Goal: Transaction & Acquisition: Complete application form

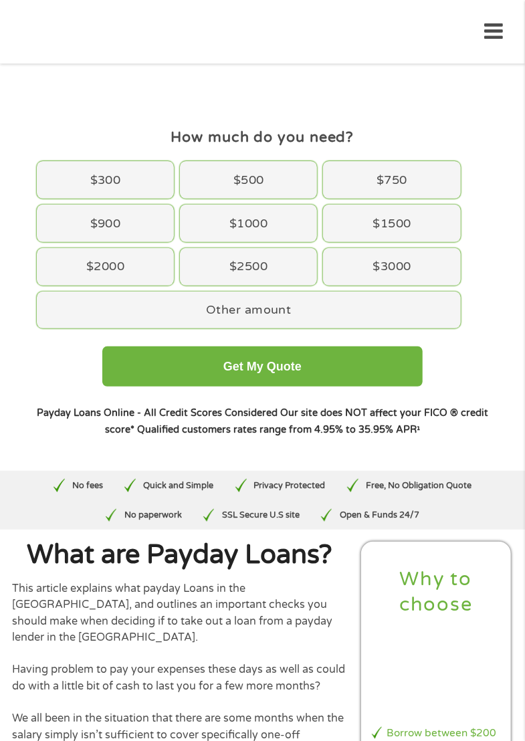
click at [0, 0] on div "How much do you need $ $ 200 $ 3000 Get My Quote" at bounding box center [0, 0] width 0 height 0
click at [0, 0] on h4 "$" at bounding box center [0, 0] width 0 height 0
click at [500, 13] on div "Home Get Loan Offer How it works FAQs Blog Cash Loans Quick Loans Online Loans …" at bounding box center [262, 32] width 482 height 42
click at [0, 0] on button "Get My Quote" at bounding box center [0, 0] width 0 height 0
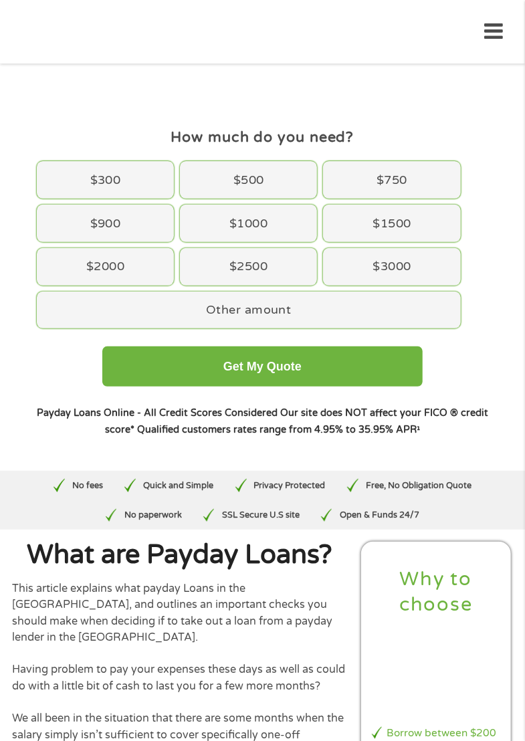
click at [0, 0] on button "Get My Quote" at bounding box center [0, 0] width 0 height 0
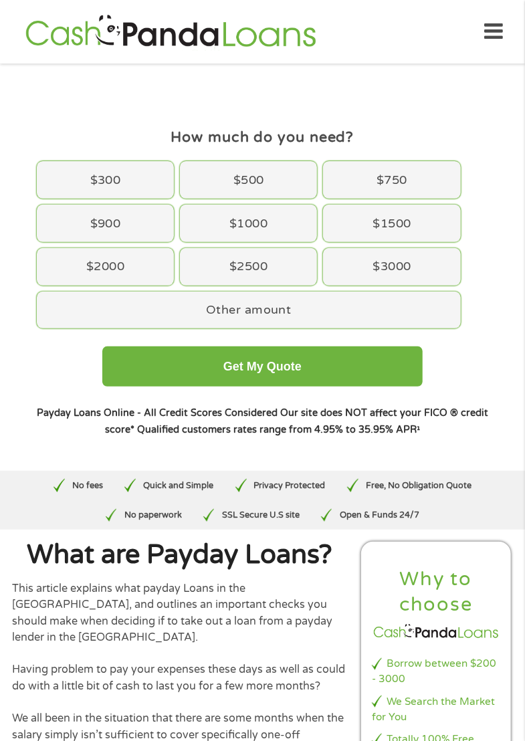
click at [0, 0] on button "Get My Quote" at bounding box center [0, 0] width 0 height 0
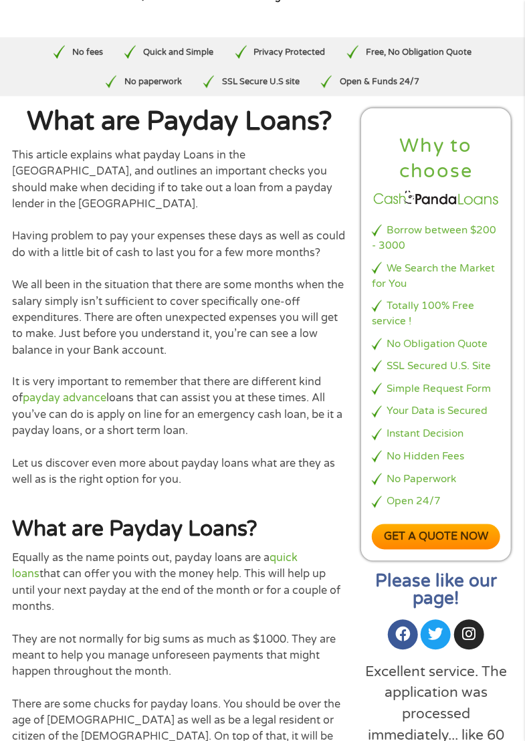
scroll to position [434, 0]
click at [464, 426] on li "Instant Decision" at bounding box center [436, 433] width 128 height 15
click at [459, 524] on link "Get a quote now" at bounding box center [436, 537] width 128 height 26
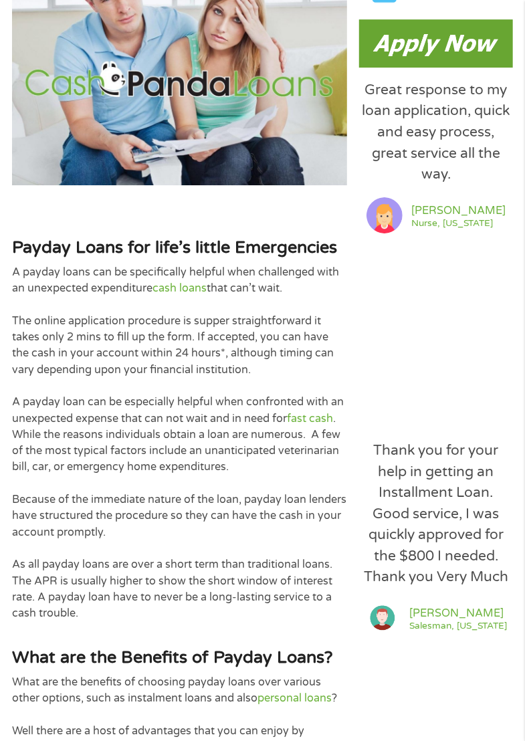
scroll to position [1351, 0]
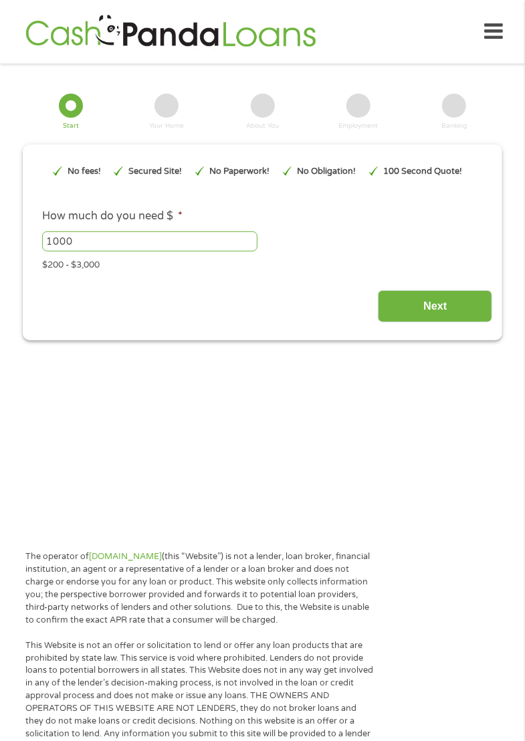
type input "EAIaIQobChMIj9TH_rTMjwMV5RWtBh0wngq9EAEYASAAEgLSAvD_BwE"
click at [243, 248] on input "1000" at bounding box center [149, 241] width 215 height 20
type input "1"
type input "3000"
click at [462, 308] on input "Next" at bounding box center [435, 306] width 114 height 33
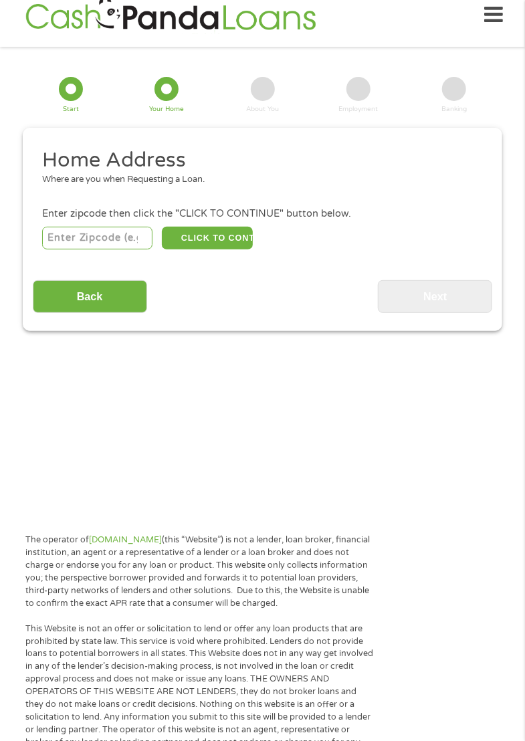
click at [116, 239] on input "number" at bounding box center [97, 238] width 110 height 23
type input "98226"
click at [229, 238] on button "CLICK TO CONTINUE" at bounding box center [207, 238] width 91 height 23
type input "98226"
type input "Bellingham"
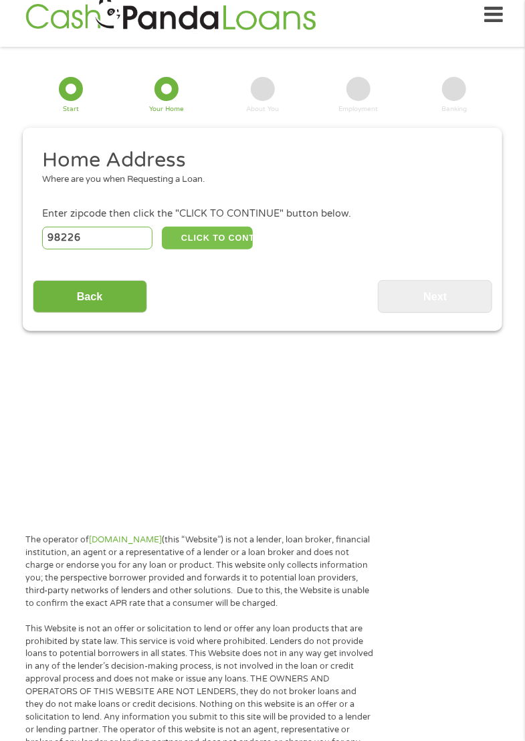
select select "[US_STATE]"
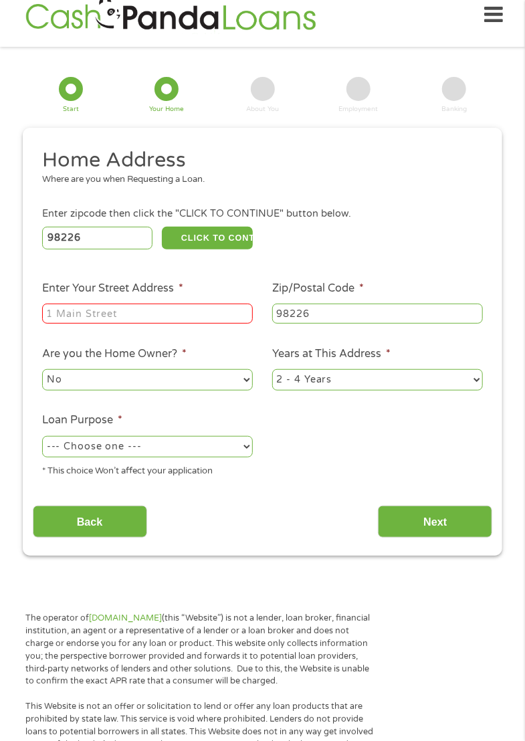
click at [205, 310] on input "Enter Your Street Address *" at bounding box center [147, 314] width 211 height 20
type input "5015"
type input "[STREET_ADDRESS][PERSON_NAME]"
click at [212, 379] on select "No Yes" at bounding box center [147, 379] width 211 height 21
click at [242, 237] on button "CLICK TO CONTINUE" at bounding box center [207, 238] width 91 height 23
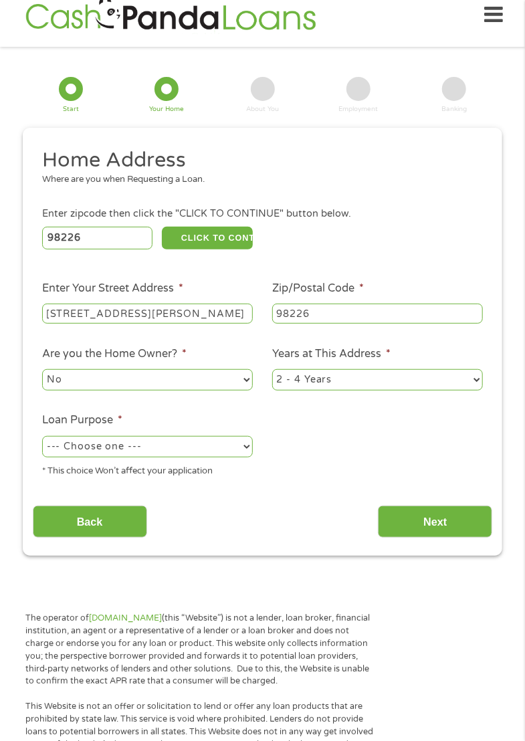
click at [177, 442] on select "--- Choose one --- Pay Bills Debt Consolidation Home Improvement Major Purchase…" at bounding box center [147, 446] width 211 height 21
click at [191, 445] on select "--- Choose one --- Pay Bills Debt Consolidation Home Improvement Major Purchase…" at bounding box center [147, 446] width 211 height 21
select select "paybills"
click at [467, 530] on input "Next" at bounding box center [435, 522] width 114 height 33
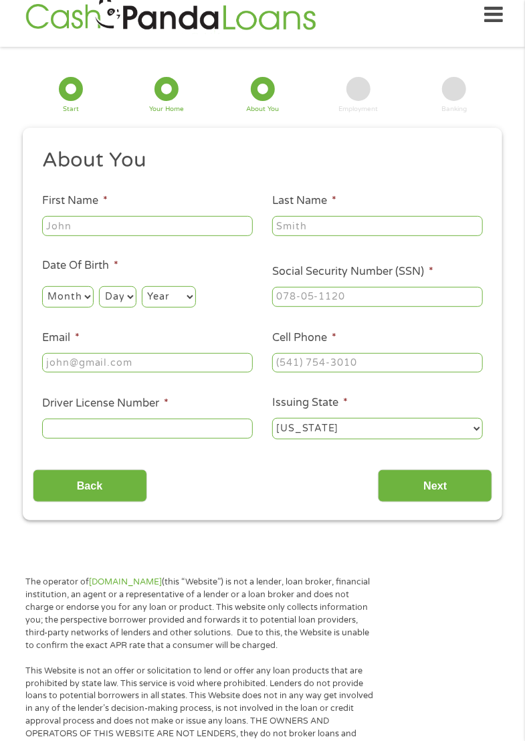
click at [194, 221] on input "First Name *" at bounding box center [147, 226] width 211 height 20
type input "Candice"
click at [411, 229] on input "Last Name *" at bounding box center [377, 226] width 211 height 20
type input "Harmon"
click at [404, 296] on input "Social Security Number (SSN) *" at bounding box center [377, 297] width 211 height 20
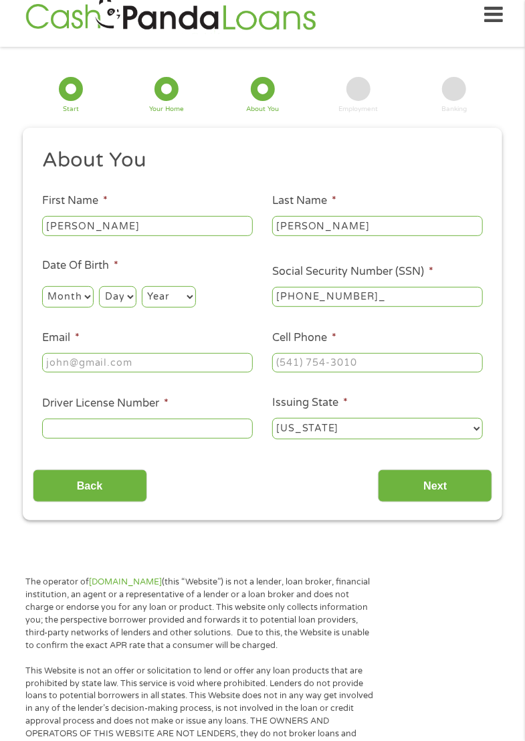
type input "519-94-2294"
click at [126, 360] on input "Email *" at bounding box center [147, 363] width 211 height 20
type input "oopstheregoesmymindagain75@gmail.com"
click at [435, 359] on input "Cell Phone *" at bounding box center [377, 363] width 211 height 20
type input "(360) 854-1093"
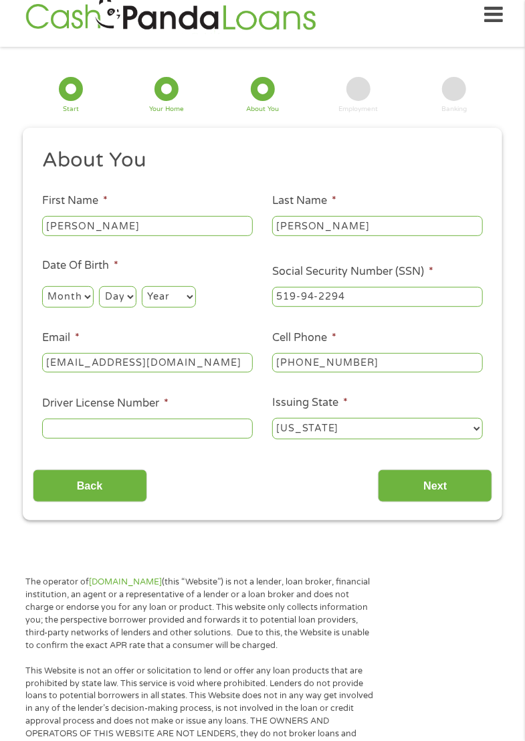
click at [58, 428] on input "Driver License Number *" at bounding box center [147, 429] width 211 height 20
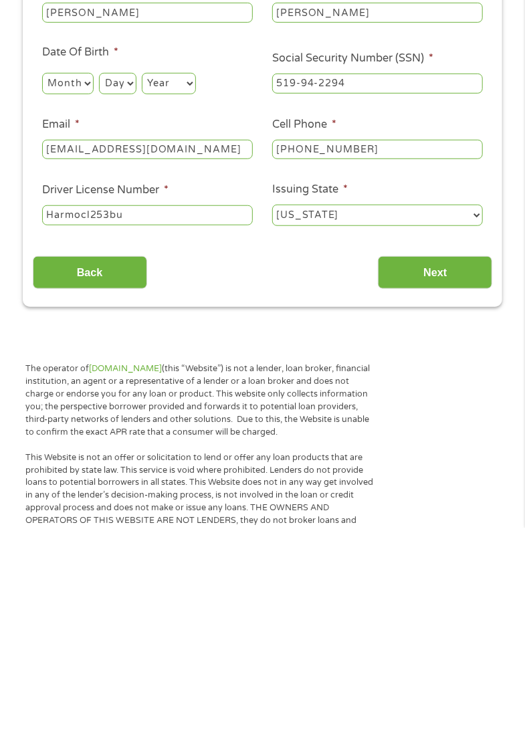
type input "Harmocl253bu"
click at [471, 479] on input "Next" at bounding box center [435, 486] width 114 height 33
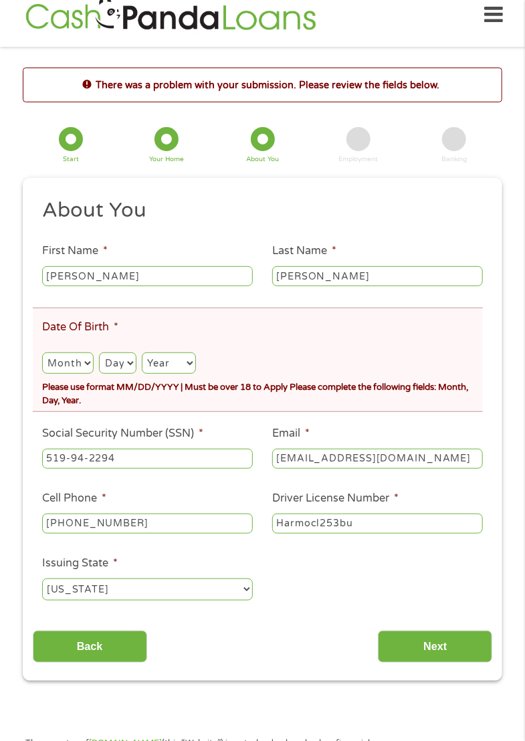
click at [446, 494] on li "Driver License Number * Harmocl253bu" at bounding box center [378, 512] width 230 height 45
click at [74, 371] on select "Month 1 2 3 4 5 6 7 8 9 10 11 12" at bounding box center [68, 363] width 52 height 21
select select "1"
click at [124, 373] on select "Day 1 2 3 4 5 6 7 8 9 10 11 12 13 14 15 16 17 18 19 20 21 22 23 24 25 26 27 28 …" at bounding box center [117, 363] width 37 height 21
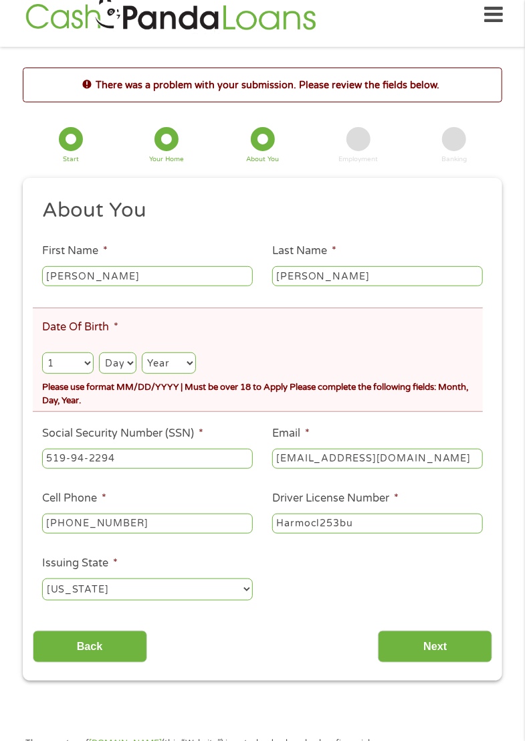
select select "31"
click at [187, 374] on select "Year 2007 2006 2005 2004 2003 2002 2001 2000 1999 1998 1997 1996 1995 1994 1993…" at bounding box center [169, 363] width 54 height 21
select select "1975"
click at [456, 648] on input "Next" at bounding box center [435, 647] width 114 height 33
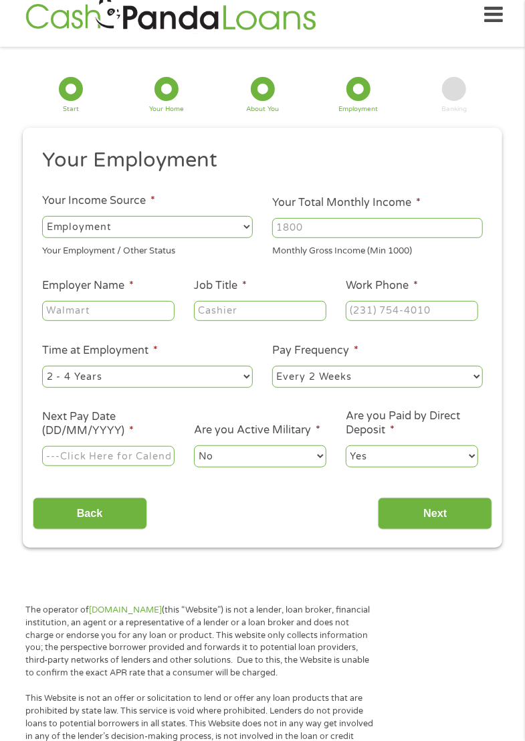
click at [467, 222] on input "Your Total Monthly Income *" at bounding box center [377, 228] width 211 height 20
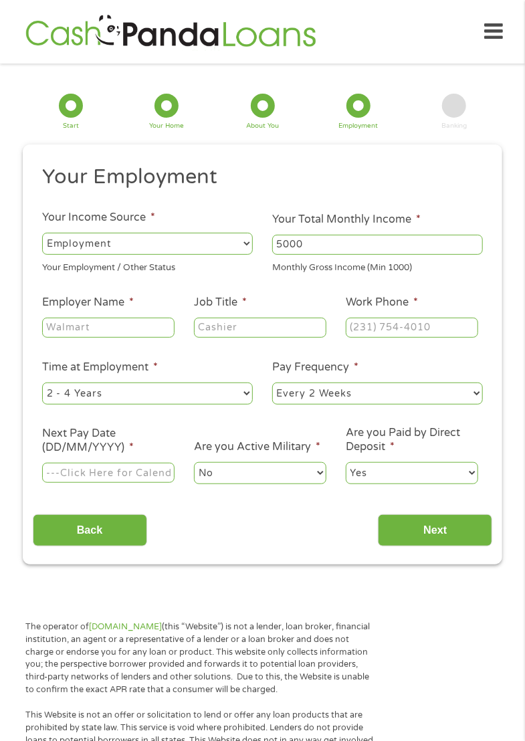
type input "5000"
click at [93, 330] on input "Employer Name *" at bounding box center [108, 328] width 132 height 20
type input "Twin sister residential cleaning services"
click at [296, 332] on input "Job Title *" at bounding box center [260, 328] width 132 height 20
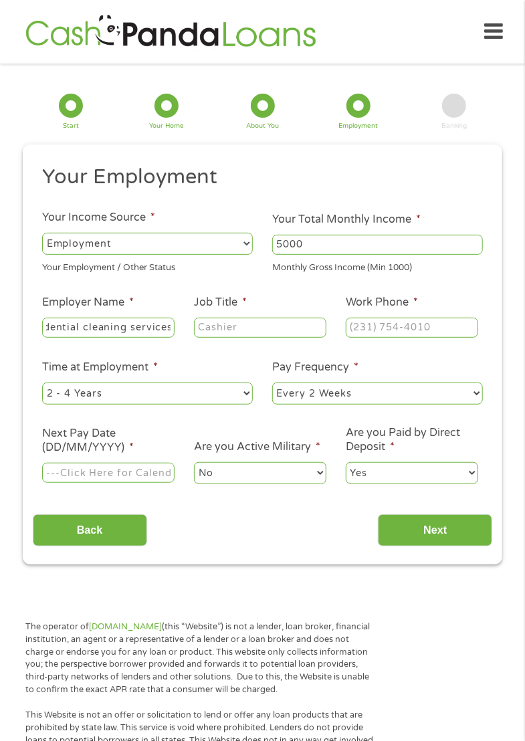
scroll to position [0, 0]
type input "Rd"
click at [283, 325] on input "Job Title *" at bounding box center [260, 328] width 132 height 20
type input "Residential cleaner"
click at [464, 328] on input "Work Phone *" at bounding box center [412, 328] width 132 height 20
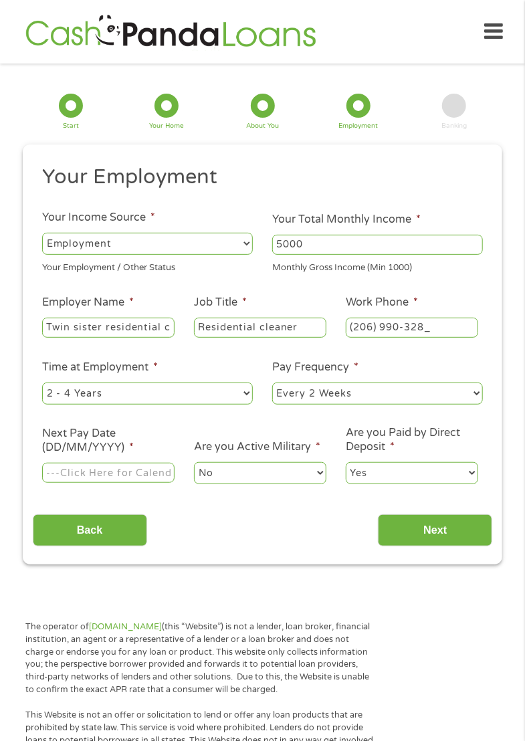
type input "(206) 990-3280"
click at [437, 404] on select "--- Choose one --- Every 2 Weeks Every Week Monthly Semi-Monthly" at bounding box center [377, 393] width 211 height 21
click at [215, 403] on select "--- Choose one --- 1 Year or less 1 - 2 Years 2 - 4 Years Over 4 Years" at bounding box center [147, 393] width 211 height 21
select select "60months"
click at [444, 476] on select "Yes No" at bounding box center [412, 472] width 132 height 21
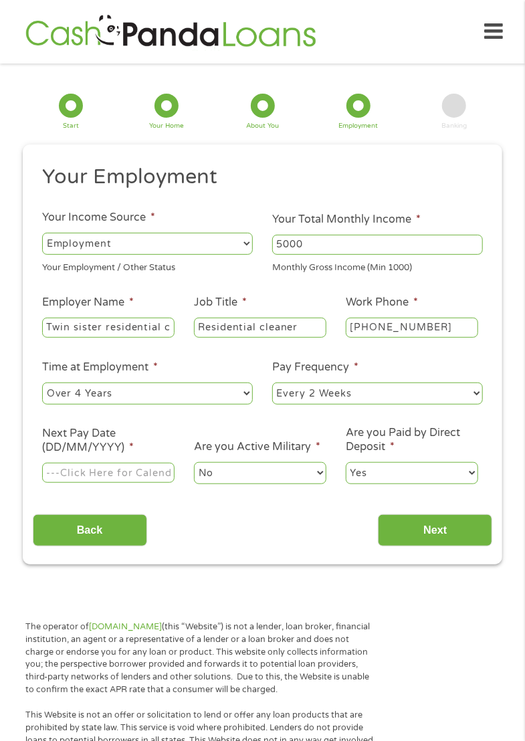
select select "0"
click at [128, 478] on input "Next Pay Date (DD/MM/YYYY) *" at bounding box center [108, 473] width 132 height 20
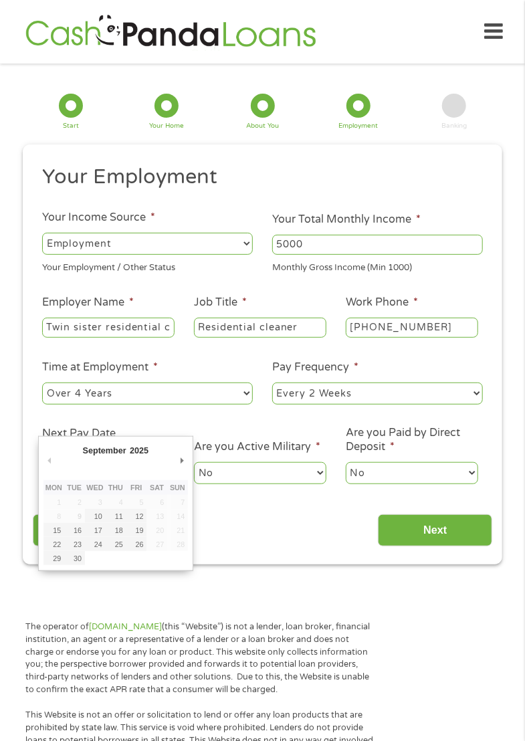
type input "26/09/2025"
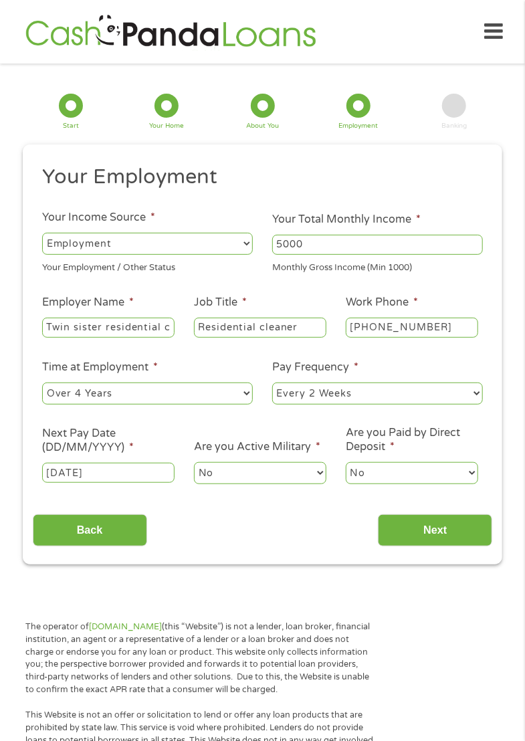
click at [461, 535] on input "Next" at bounding box center [435, 530] width 114 height 33
click at [437, 537] on input "Next" at bounding box center [435, 530] width 114 height 33
click at [448, 545] on input "Next" at bounding box center [435, 530] width 114 height 33
click at [468, 92] on div "1 Start 2 Your Home 3 About You 4 Employment 5 Banking 6" at bounding box center [263, 112] width 480 height 56
click at [459, 108] on div at bounding box center [454, 106] width 24 height 24
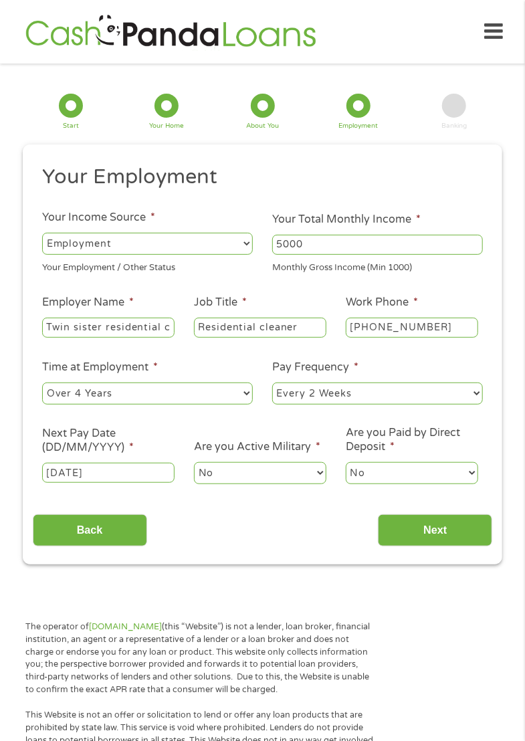
click at [474, 112] on div "5 Banking" at bounding box center [455, 112] width 96 height 36
click at [417, 223] on span "*" at bounding box center [418, 219] width 5 height 13
click at [417, 235] on input "5000" at bounding box center [377, 245] width 211 height 20
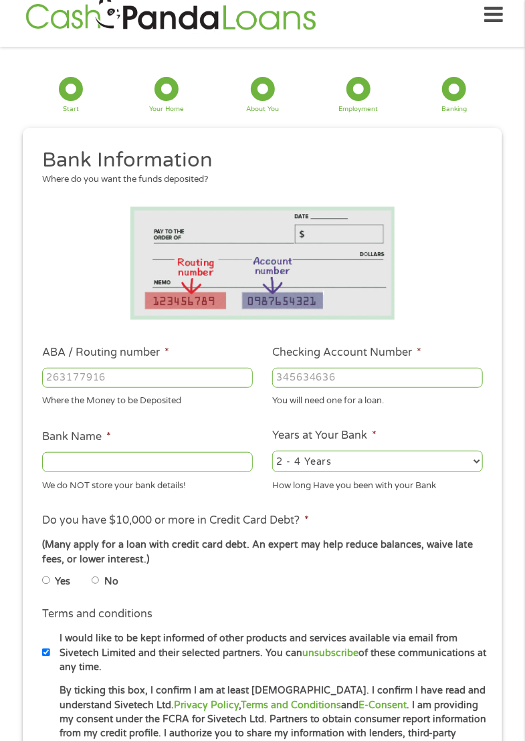
click at [60, 381] on input "ABA / Routing number *" at bounding box center [147, 378] width 211 height 20
type input "031101279"
type input "THE BANCORP BANK"
type input "031101279"
click at [428, 369] on input "Checking Account Number *" at bounding box center [377, 378] width 211 height 20
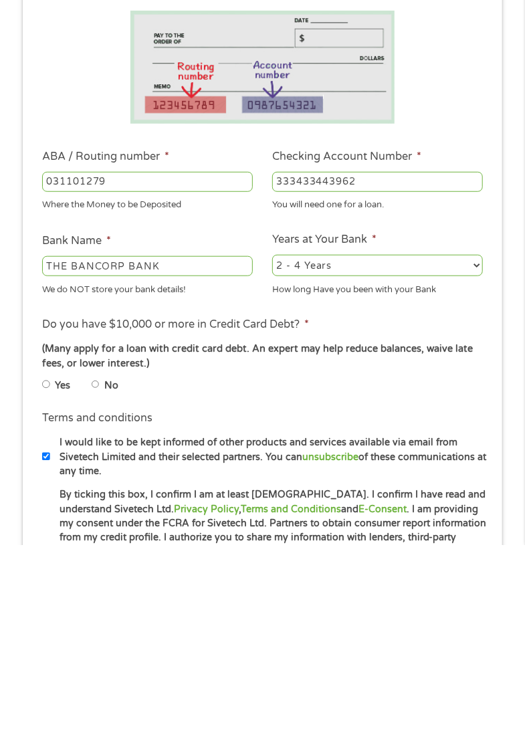
scroll to position [17, 0]
type input "333433443962"
click at [100, 587] on input "No" at bounding box center [96, 581] width 8 height 16
radio input "true"
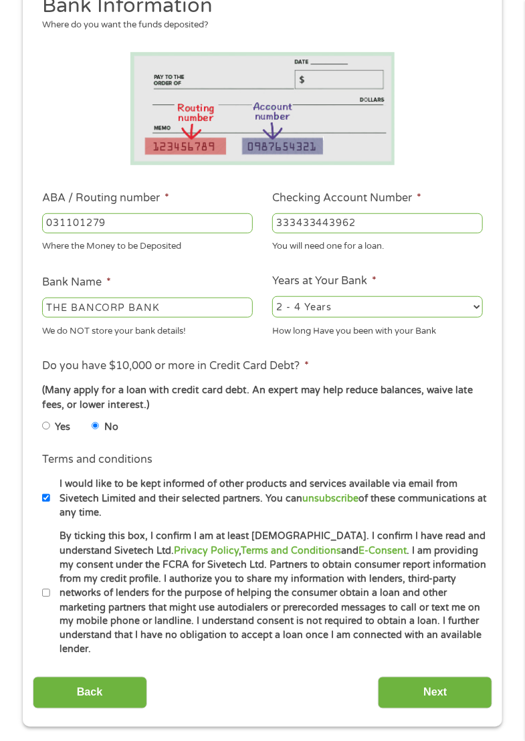
scroll to position [171, 0]
click at [54, 492] on label "I would like to be kept informed of other products and services available via e…" at bounding box center [271, 498] width 442 height 43
click at [50, 492] on input "I would like to be kept informed of other products and services available via e…" at bounding box center [46, 498] width 8 height 16
checkbox input "false"
click at [43, 585] on input "By ticking this box, I confirm I am at least 18 years old. I confirm I have rea…" at bounding box center [46, 593] width 8 height 16
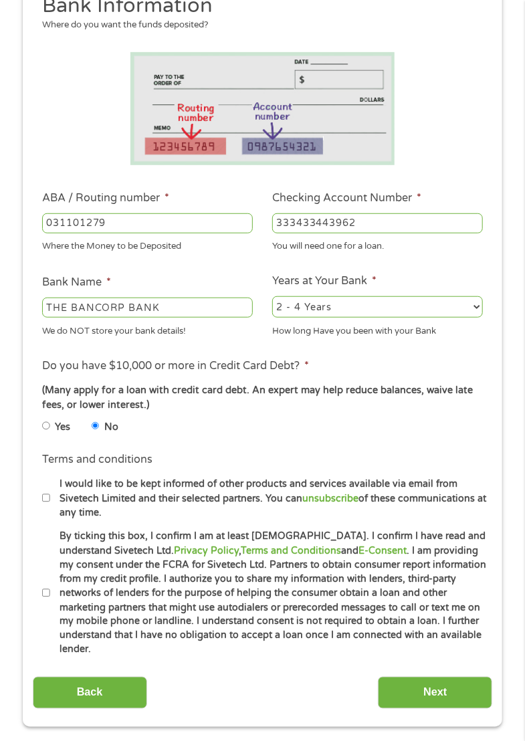
checkbox input "true"
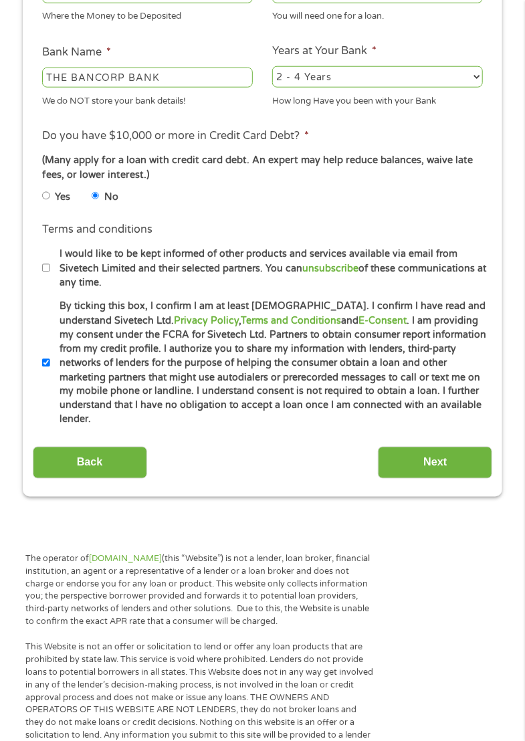
scroll to position [402, 0]
click at [458, 446] on input "Next" at bounding box center [435, 462] width 114 height 33
click at [455, 446] on input "Next" at bounding box center [435, 462] width 114 height 33
click at [460, 446] on input "Next" at bounding box center [435, 462] width 114 height 33
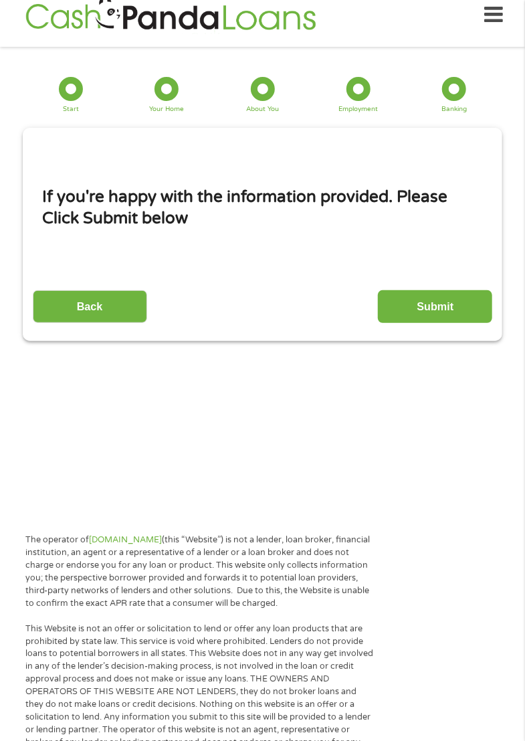
scroll to position [0, 0]
click at [451, 306] on input "Submit" at bounding box center [435, 306] width 114 height 33
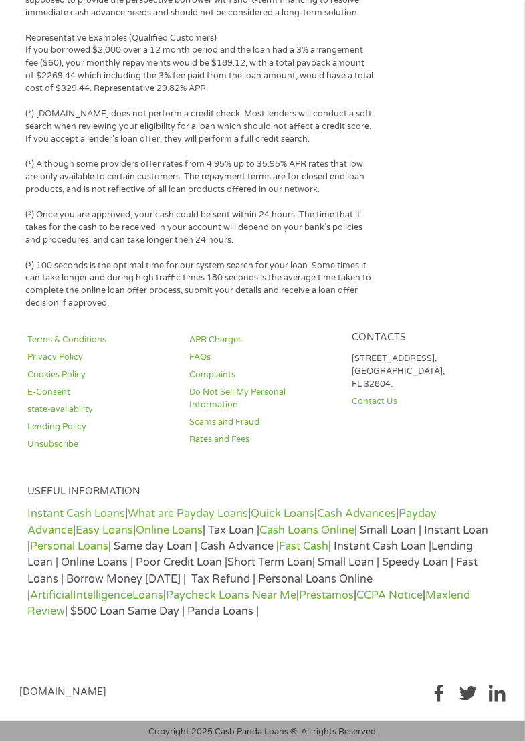
scroll to position [1204, 0]
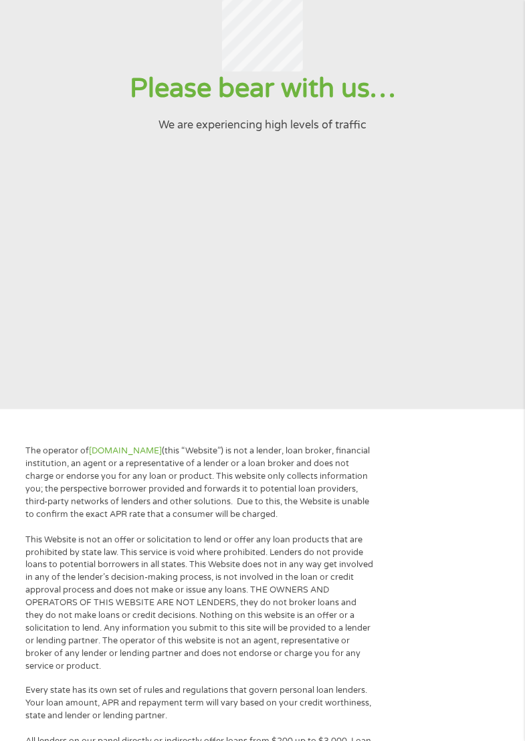
scroll to position [0, 0]
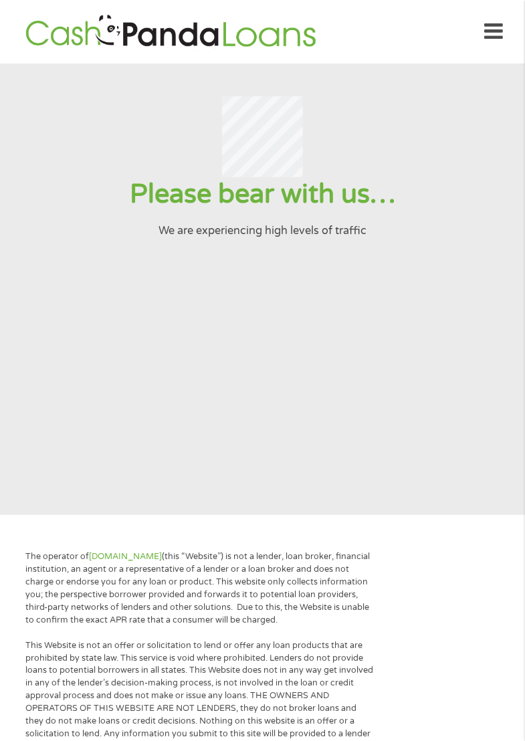
click at [501, 35] on icon at bounding box center [494, 31] width 19 height 33
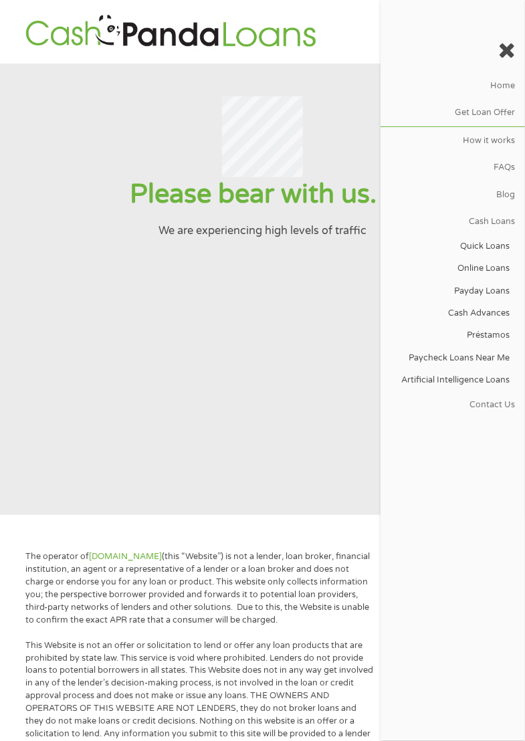
click at [497, 111] on link "Get Loan Offer" at bounding box center [453, 113] width 144 height 27
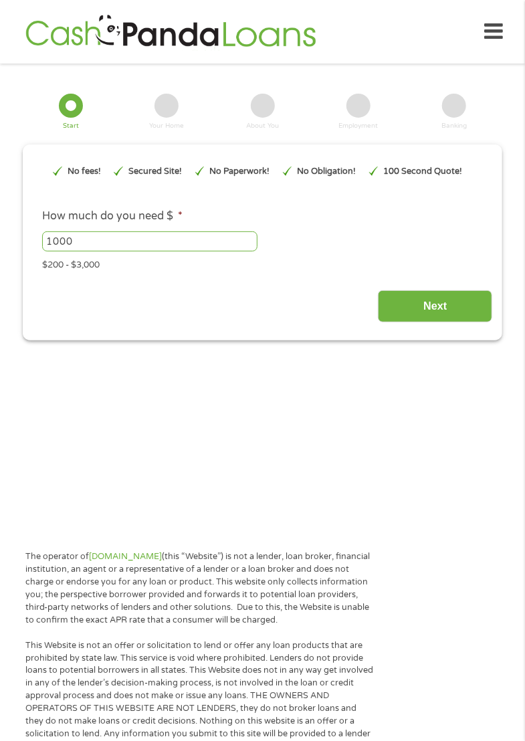
click at [229, 240] on input "1000" at bounding box center [149, 241] width 215 height 20
type input "EAIaIQobChMIj9TH_rTMjwMV5RWtBh0wngq9EAEYASAAEgLSAvD_BwE"
click at [257, 116] on div at bounding box center [263, 106] width 24 height 24
click at [375, 123] on div "Employment" at bounding box center [357, 126] width 39 height 7
click at [378, 122] on div "Employment" at bounding box center [357, 112] width 39 height 36
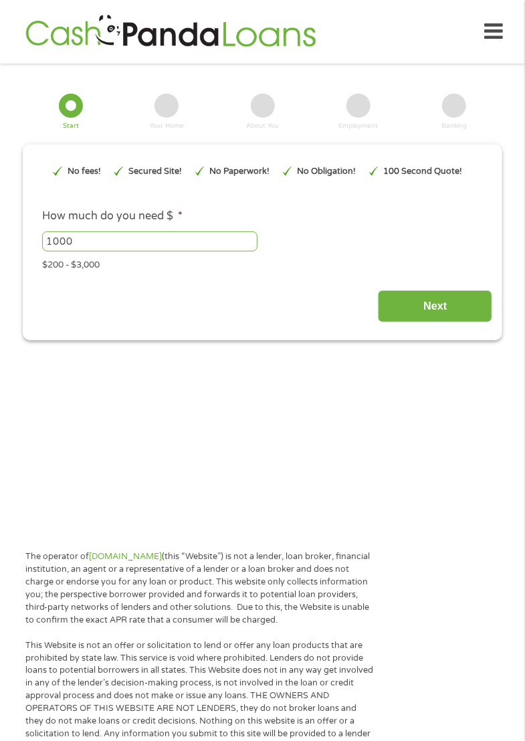
click at [455, 123] on div "Banking" at bounding box center [454, 126] width 25 height 7
click at [108, 37] on img at bounding box center [170, 32] width 298 height 38
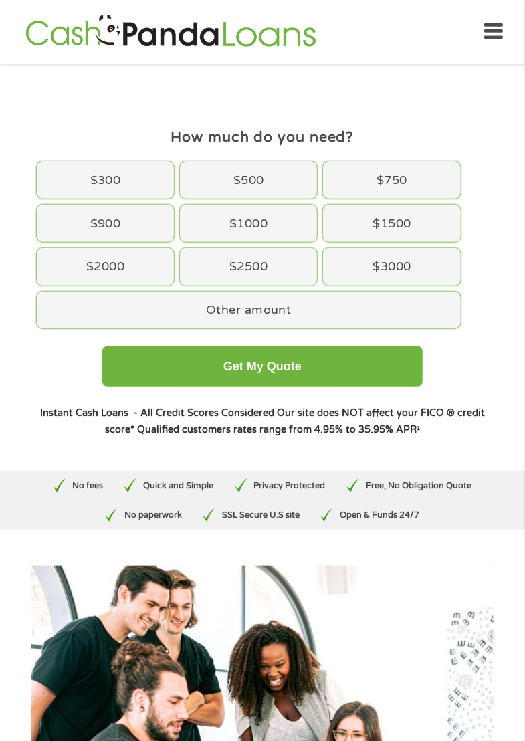
click at [0, 0] on div at bounding box center [0, 0] width 0 height 0
click at [94, 405] on div "Instant Cash Loans - All Credit Scores Considered Our site does NOT affect your…" at bounding box center [262, 421] width 458 height 33
click at [92, 304] on div "How much do you need? $300 $500 $750 $900 $1000 $1500 $2000 $2500 $3000 Other a…" at bounding box center [262, 267] width 501 height 383
click at [90, 407] on strong "Instant Cash Loans - All Credit Scores Considered" at bounding box center [157, 412] width 234 height 11
click at [80, 405] on div "Instant Cash Loans - All Credit Scores Considered Our site does NOT affect your…" at bounding box center [262, 421] width 458 height 33
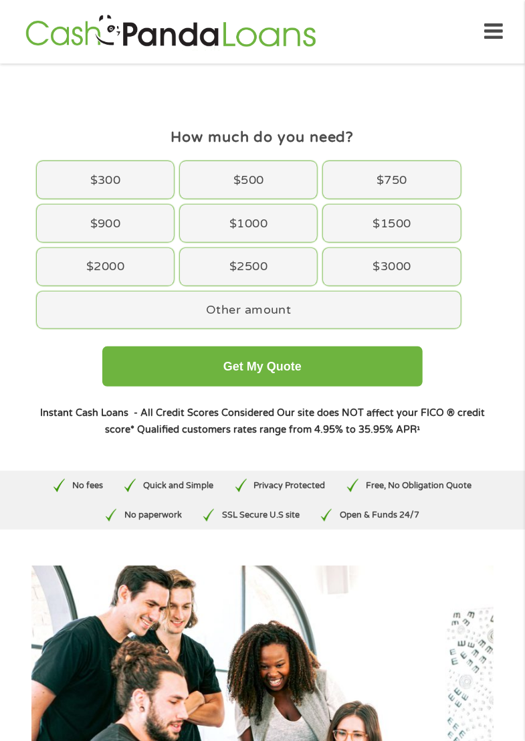
click at [94, 407] on strong "Instant Cash Loans - All Credit Scores Considered" at bounding box center [157, 412] width 234 height 11
click at [0, 0] on button "Get My Quote" at bounding box center [0, 0] width 0 height 0
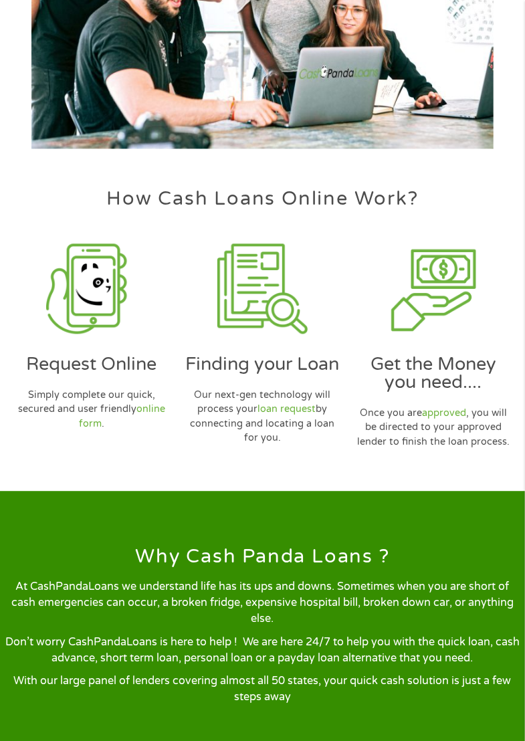
scroll to position [753, 0]
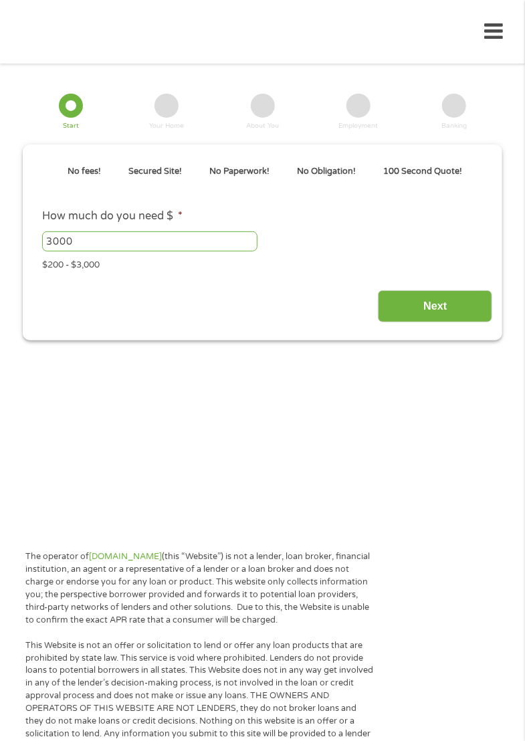
click at [446, 306] on input "Next" at bounding box center [435, 306] width 114 height 33
type input "EAIaIQobChMIj9TH_rTMjwMV5RWtBh0wngq9EAEYASAAEgLSAvD_BwE"
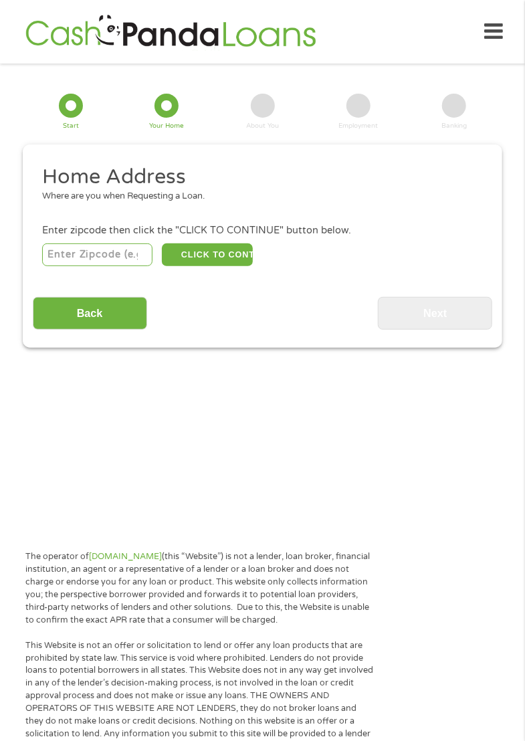
scroll to position [17, 0]
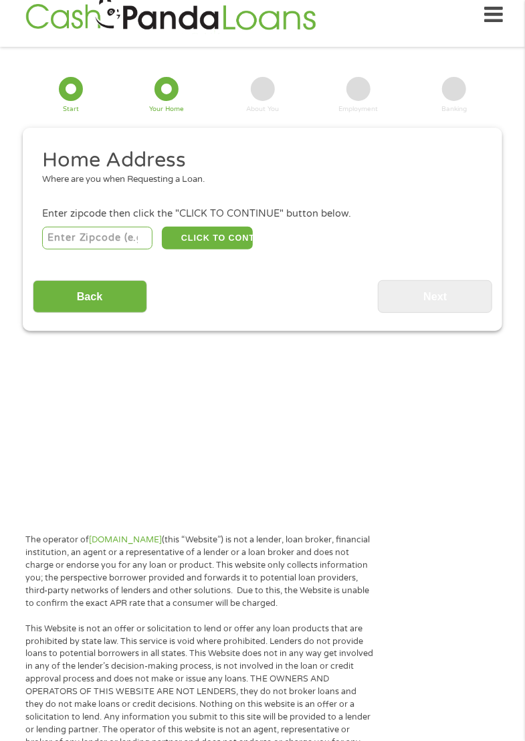
click at [124, 234] on input "number" at bounding box center [97, 238] width 110 height 23
type input "5"
type input "98226"
click at [222, 235] on button "CLICK TO CONTINUE" at bounding box center [207, 238] width 91 height 23
type input "98226"
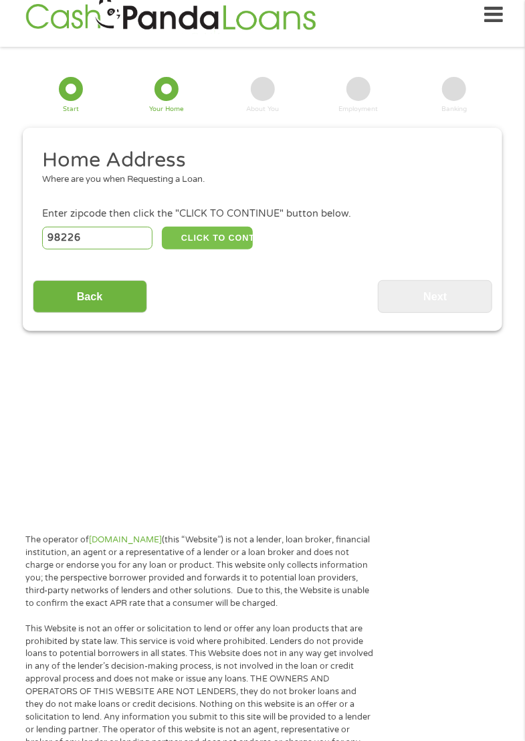
type input "Bellingham"
select select "Washington"
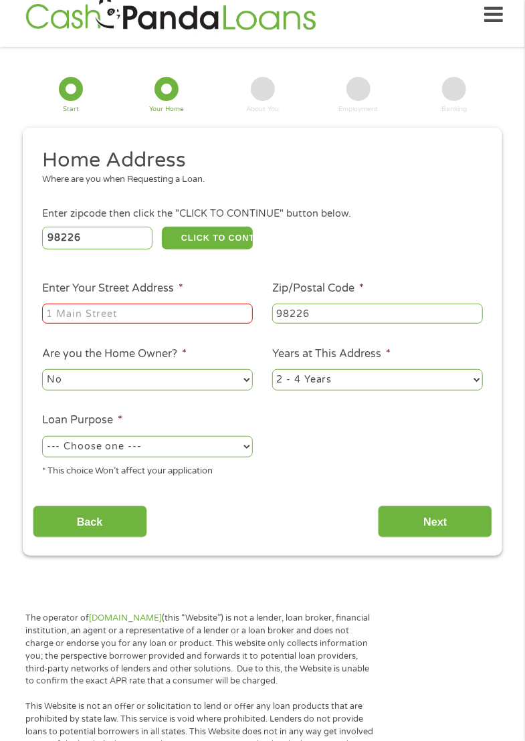
click at [205, 310] on input "Enter Your Street Address *" at bounding box center [147, 314] width 211 height 20
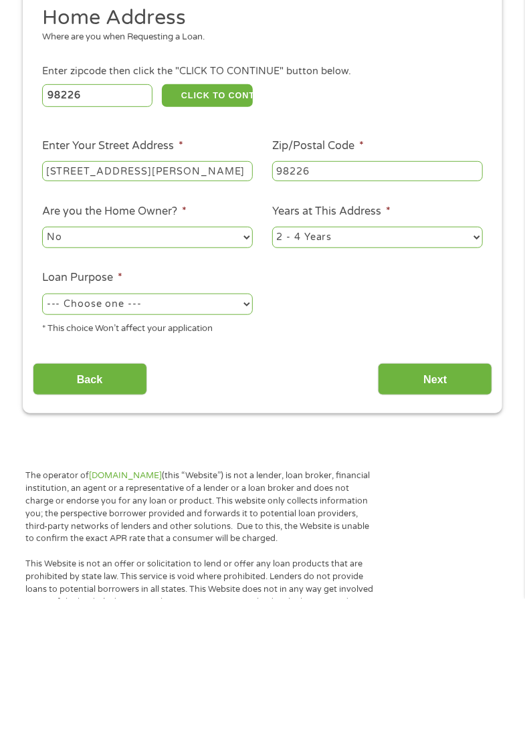
type input "5015 hannegan rd"
click at [219, 451] on select "--- Choose one --- Pay Bills Debt Consolidation Home Improvement Major Purchase…" at bounding box center [147, 446] width 211 height 21
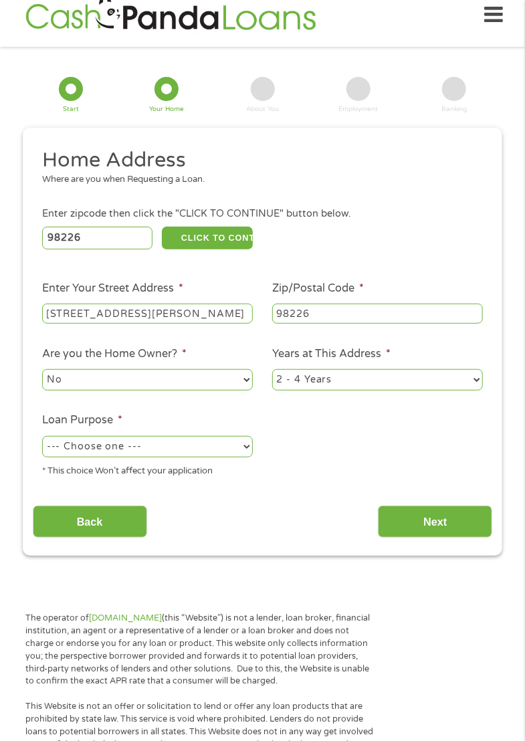
select select "paybills"
click at [467, 522] on input "Next" at bounding box center [435, 522] width 114 height 33
click at [223, 248] on button "CLICK TO CONTINUE" at bounding box center [207, 238] width 91 height 23
click at [447, 522] on input "Next" at bounding box center [435, 522] width 114 height 33
click at [262, 103] on div "About You" at bounding box center [262, 95] width 33 height 36
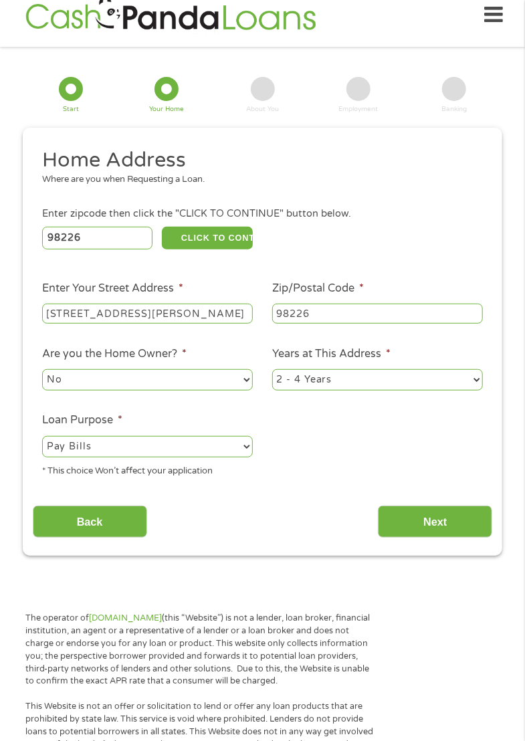
click at [110, 12] on img at bounding box center [170, 15] width 298 height 38
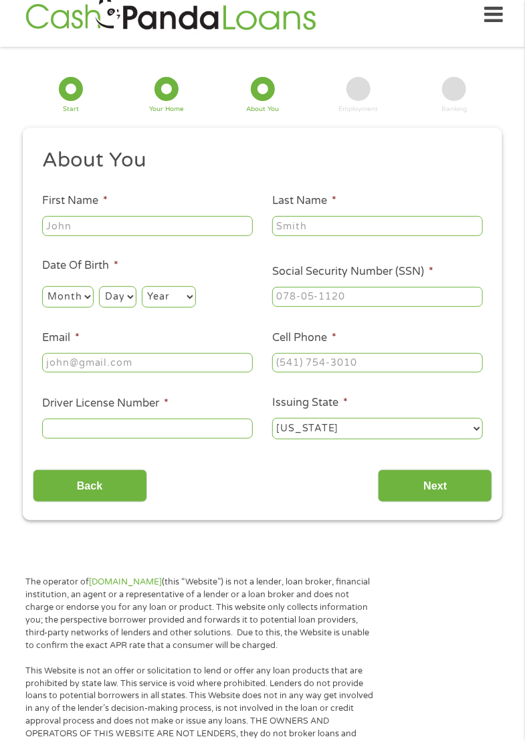
scroll to position [0, 0]
